Goal: Task Accomplishment & Management: Manage account settings

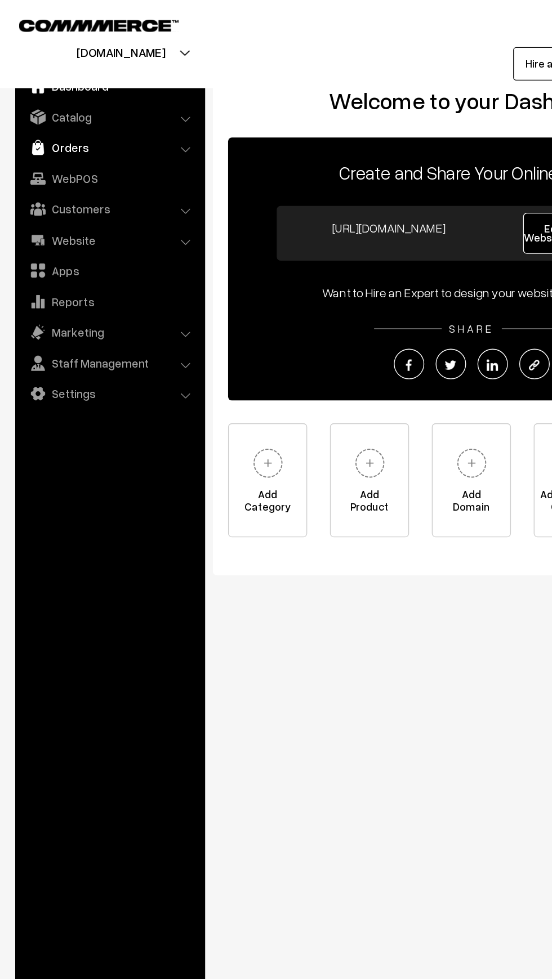
click at [39, 113] on link "Orders" at bounding box center [81, 109] width 134 height 20
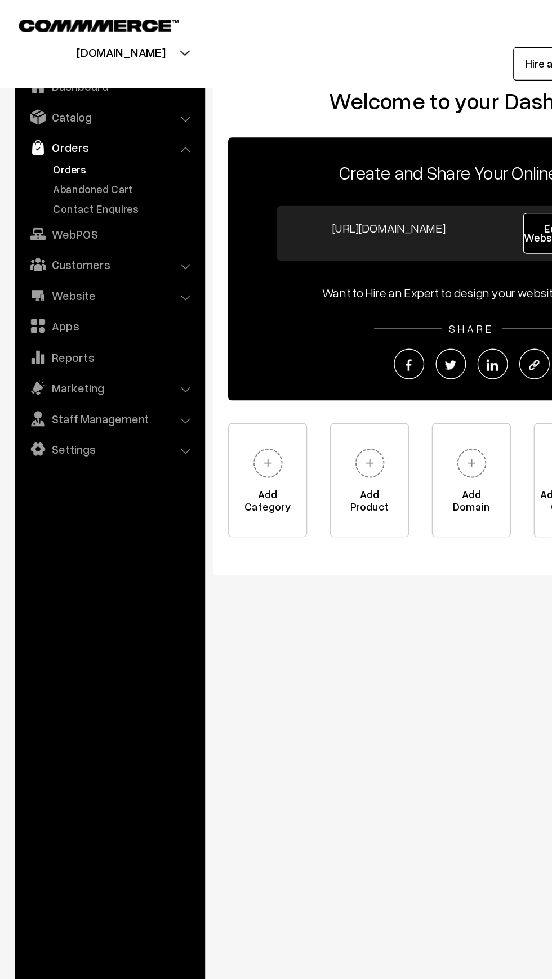
click at [48, 129] on link "Orders" at bounding box center [92, 125] width 111 height 12
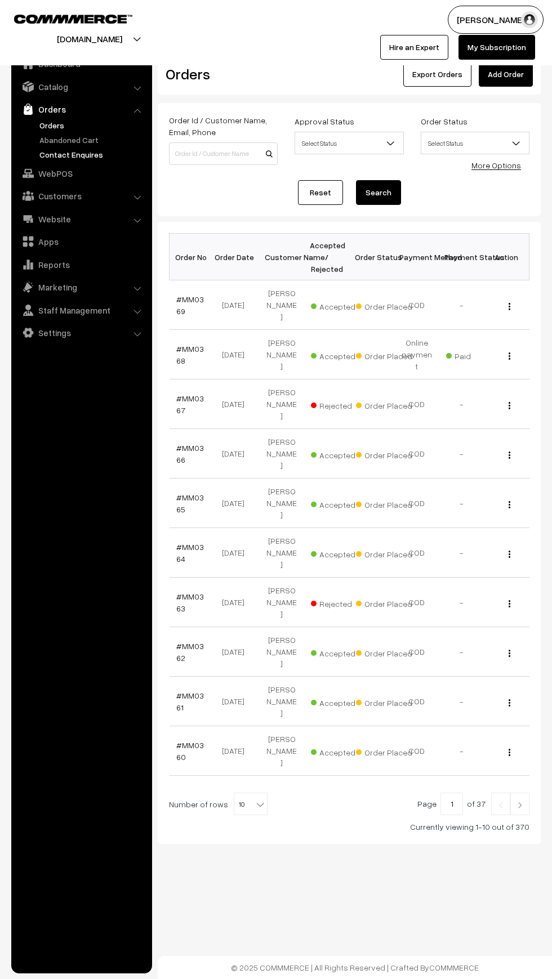
click at [43, 149] on link "Contact Enquires" at bounding box center [92, 155] width 111 height 12
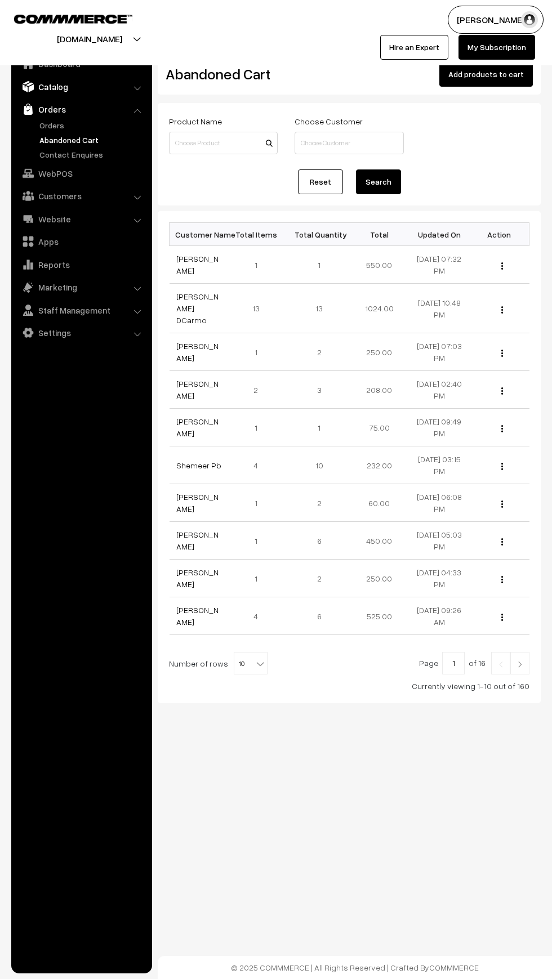
click at [28, 87] on img at bounding box center [28, 86] width 11 height 11
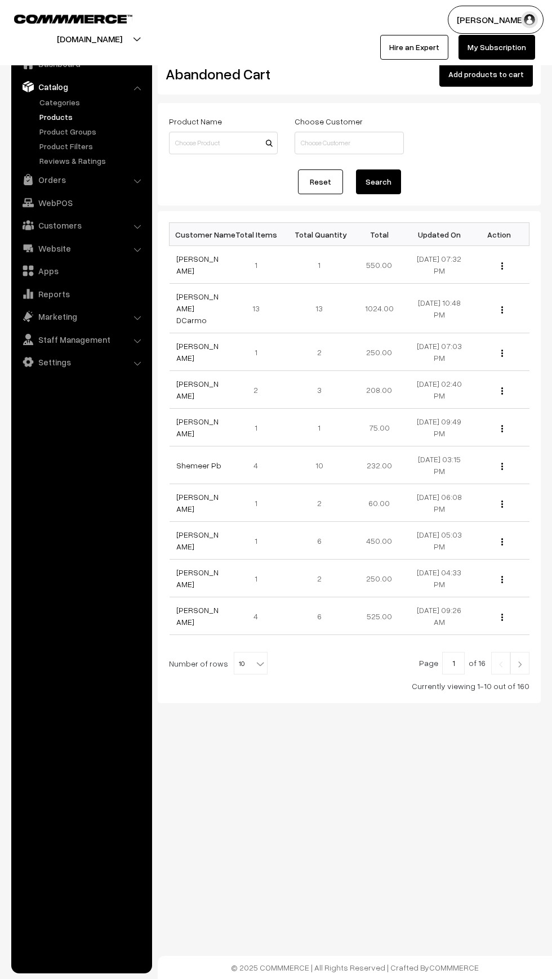
click at [40, 120] on link "Products" at bounding box center [92, 117] width 111 height 12
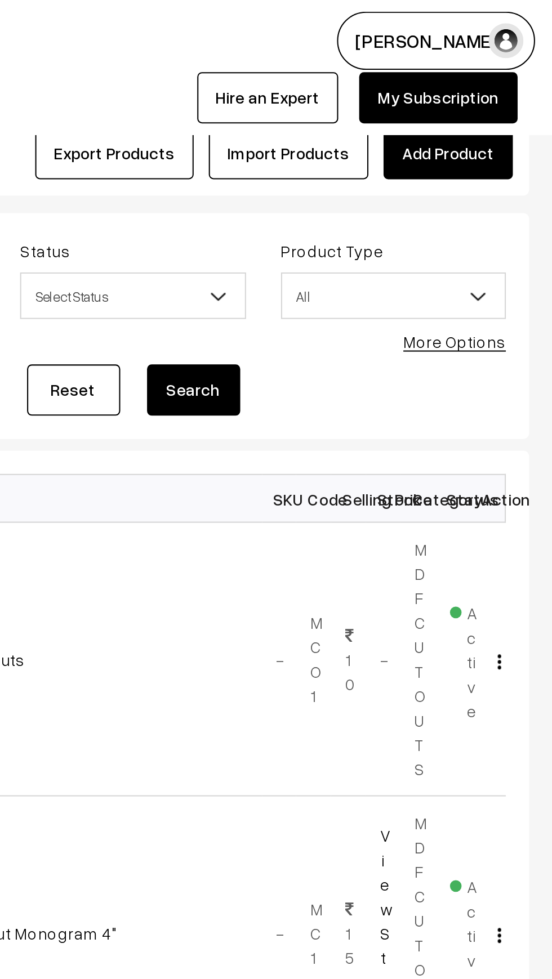
type input "3d ganesh"
click at [371, 192] on button "Search" at bounding box center [378, 188] width 45 height 25
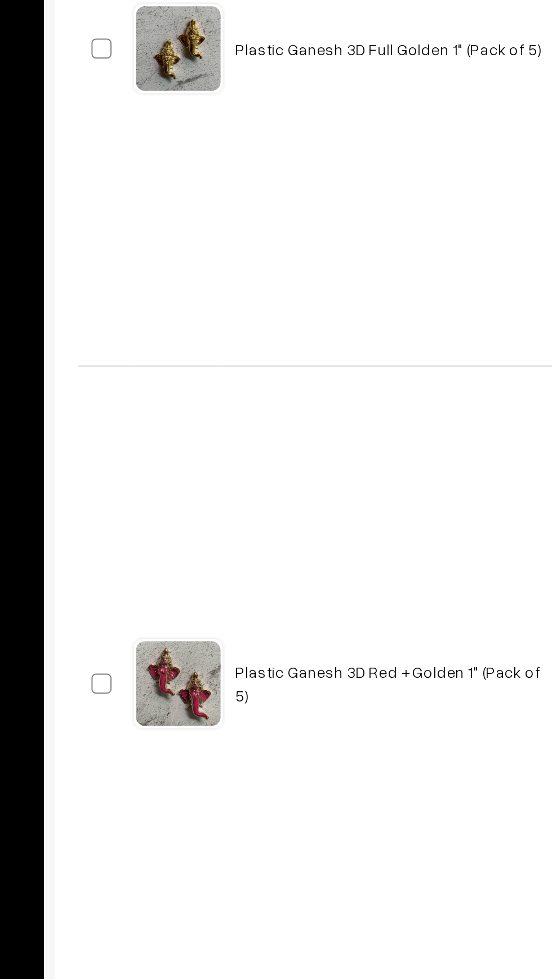
scroll to position [9, 0]
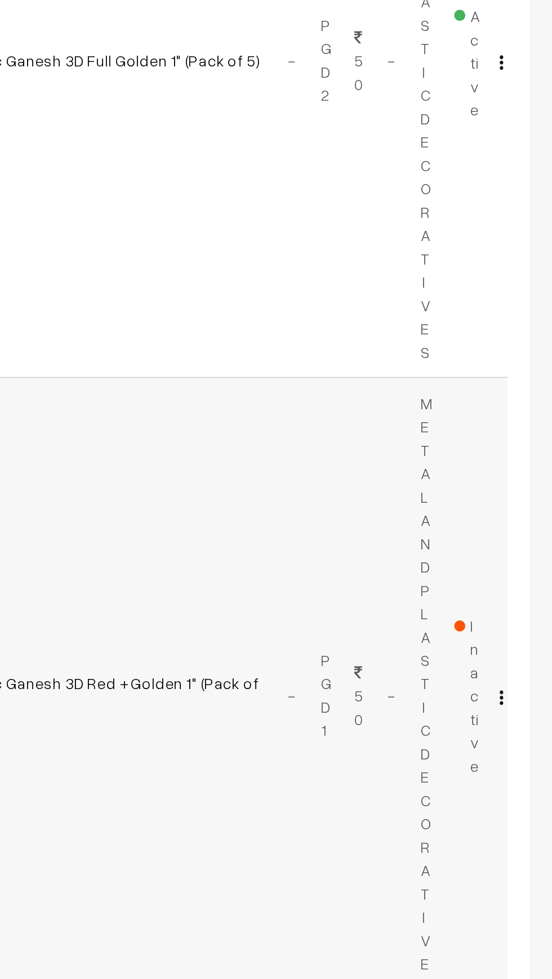
click at [512, 738] on span "Inactive" at bounding box center [508, 726] width 13 height 83
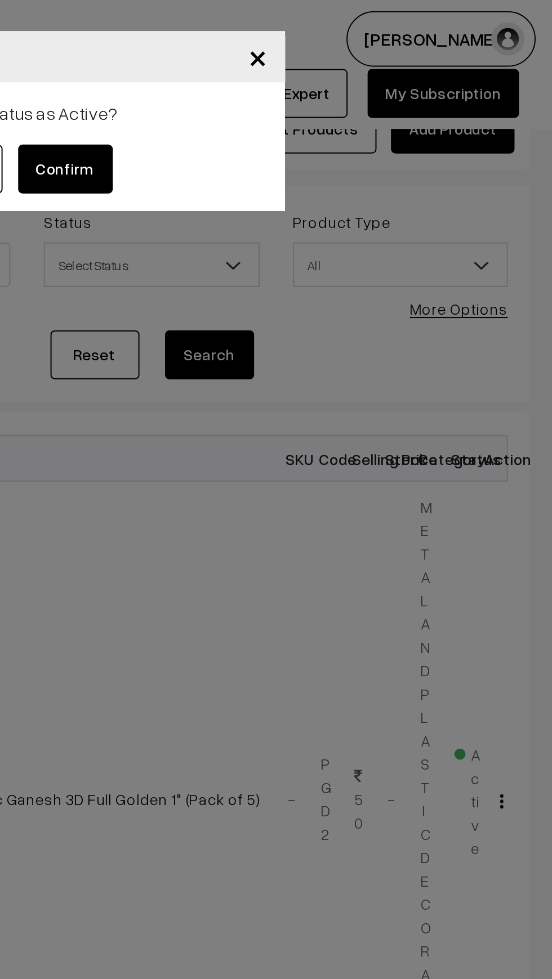
click at [303, 78] on button "Confirm" at bounding box center [306, 85] width 48 height 25
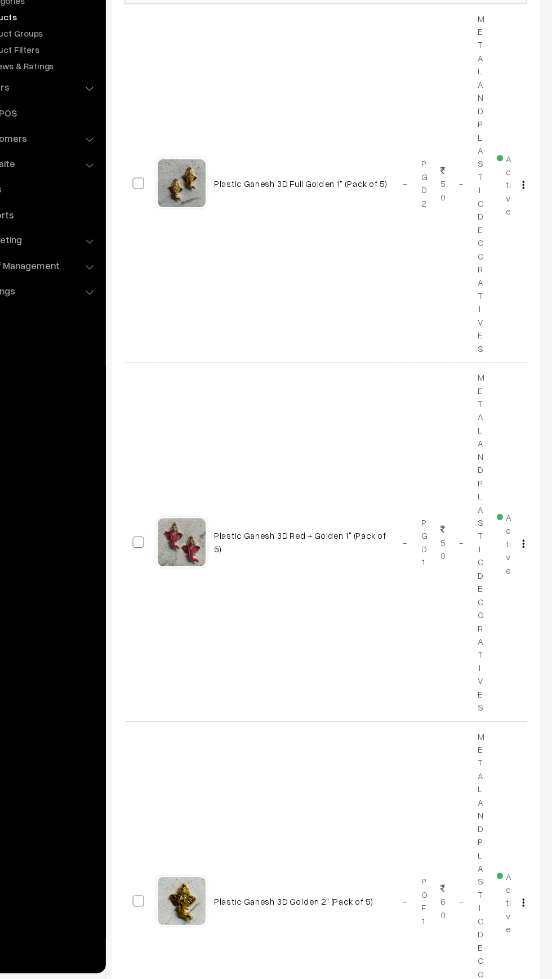
scroll to position [148, 0]
